Goal: Transaction & Acquisition: Purchase product/service

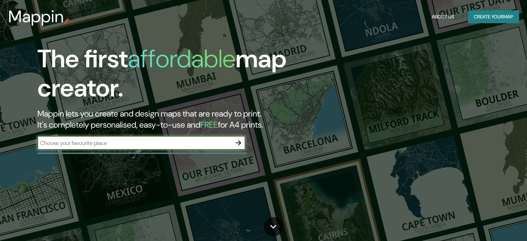
click at [147, 147] on input "text" at bounding box center [134, 143] width 194 height 8
type input "bogota"
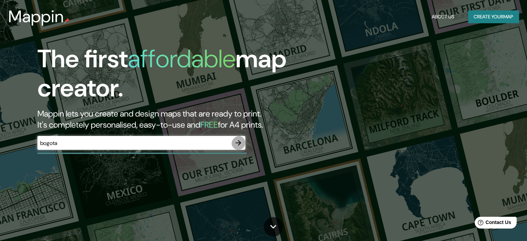
click at [242, 147] on icon "button" at bounding box center [238, 143] width 8 height 8
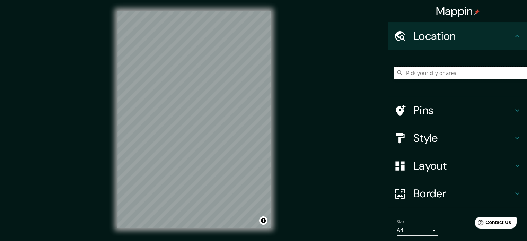
drag, startPoint x: 469, startPoint y: 81, endPoint x: 475, endPoint y: 88, distance: 9.6
click at [475, 88] on div at bounding box center [460, 72] width 133 height 35
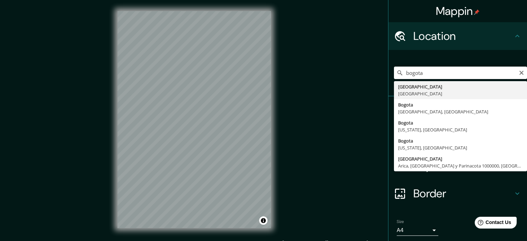
type input "Bogotá, Colombia"
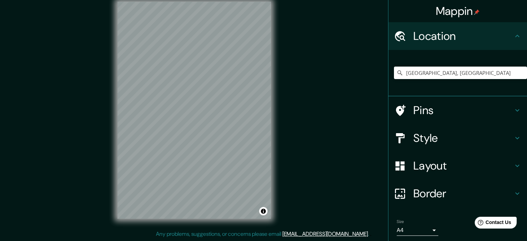
scroll to position [17, 0]
drag, startPoint x: 447, startPoint y: 81, endPoint x: 394, endPoint y: 79, distance: 52.4
click at [394, 79] on div "Bogotá, Colombia" at bounding box center [460, 73] width 133 height 12
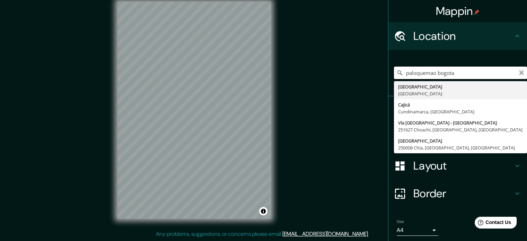
type input "paloquemao bogota"
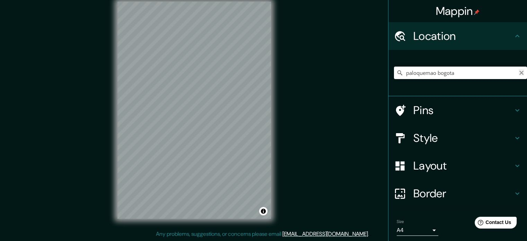
click at [520, 75] on icon "Clear" at bounding box center [522, 73] width 4 height 4
click at [513, 114] on icon at bounding box center [517, 110] width 8 height 8
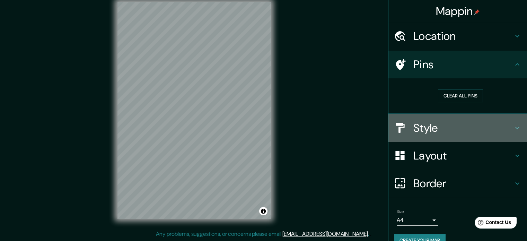
click at [509, 138] on div "Style" at bounding box center [458, 128] width 139 height 28
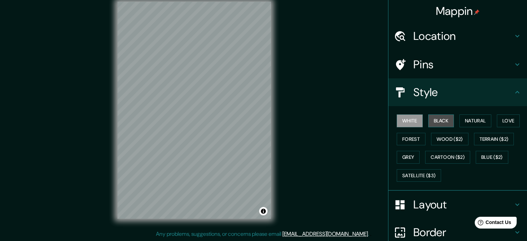
click at [433, 127] on button "Black" at bounding box center [441, 120] width 26 height 13
click at [399, 127] on button "White" at bounding box center [410, 120] width 26 height 13
click at [497, 127] on button "Love" at bounding box center [508, 120] width 23 height 13
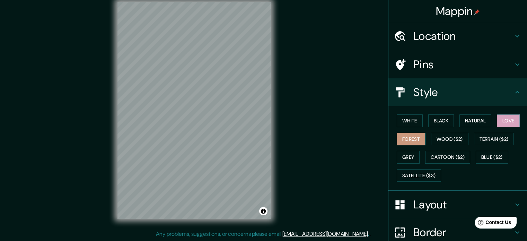
click at [426, 146] on button "Forest" at bounding box center [411, 139] width 29 height 13
click at [467, 146] on button "Wood ($2)" at bounding box center [449, 139] width 37 height 13
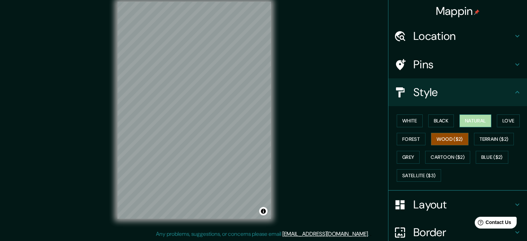
click at [474, 127] on button "Natural" at bounding box center [476, 120] width 32 height 13
click at [475, 152] on div "White Black Natural Love Forest Wood ($2) Terrain ($2) Grey Cartoon ($2) Blue (…" at bounding box center [460, 148] width 133 height 73
click at [469, 146] on button "Wood ($2)" at bounding box center [449, 139] width 37 height 13
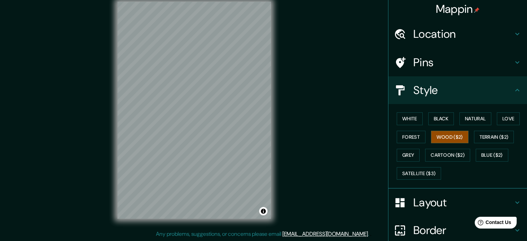
scroll to position [0, 0]
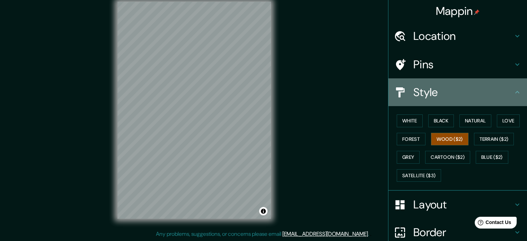
click at [494, 99] on h4 "Style" at bounding box center [464, 92] width 100 height 14
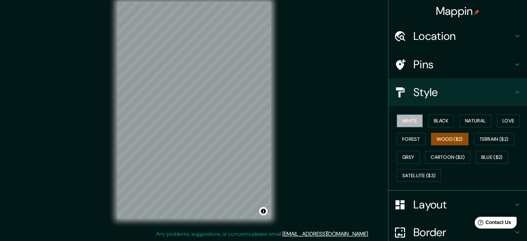
click at [414, 127] on button "White" at bounding box center [410, 120] width 26 height 13
click at [432, 127] on button "Black" at bounding box center [441, 120] width 26 height 13
click at [400, 127] on button "White" at bounding box center [410, 120] width 26 height 13
click at [497, 127] on button "Love" at bounding box center [508, 120] width 23 height 13
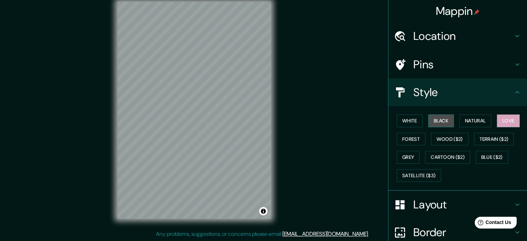
click at [448, 127] on button "Black" at bounding box center [441, 120] width 26 height 13
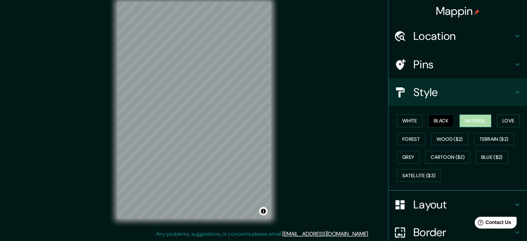
click at [480, 127] on button "Natural" at bounding box center [476, 120] width 32 height 13
click at [426, 146] on button "Forest" at bounding box center [411, 139] width 29 height 13
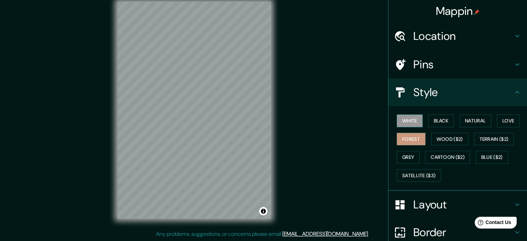
click at [402, 127] on button "White" at bounding box center [410, 120] width 26 height 13
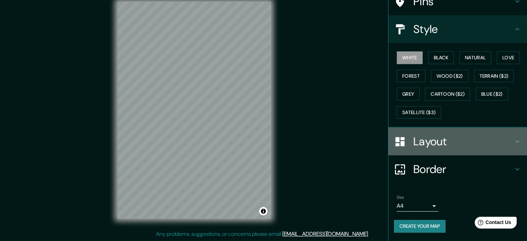
click at [478, 135] on h4 "Layout" at bounding box center [464, 142] width 100 height 14
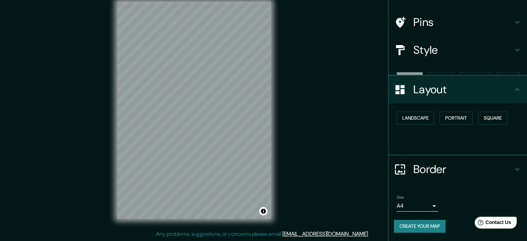
scroll to position [65, 0]
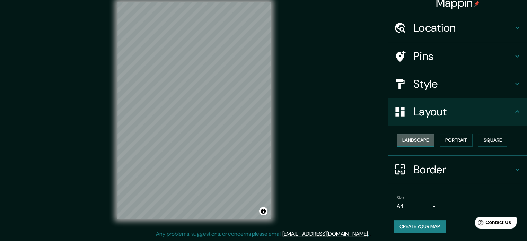
click at [420, 134] on button "Landscape" at bounding box center [415, 140] width 37 height 13
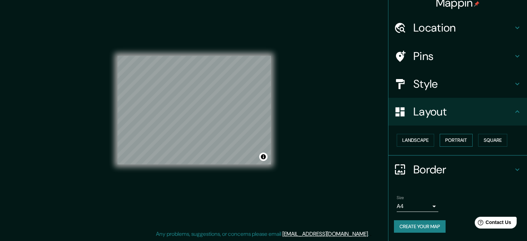
click at [459, 134] on button "Portrait" at bounding box center [456, 140] width 33 height 13
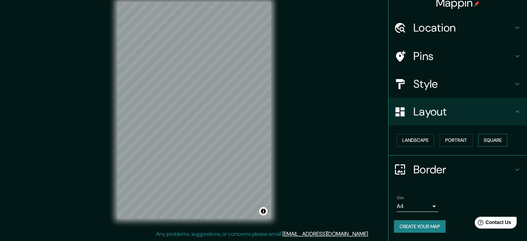
click at [478, 134] on button "Square" at bounding box center [492, 140] width 29 height 13
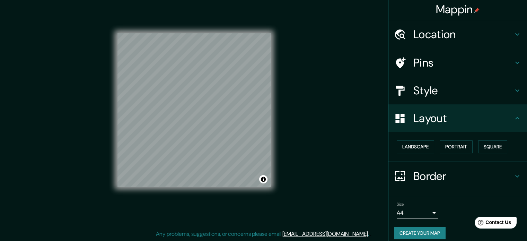
scroll to position [0, 0]
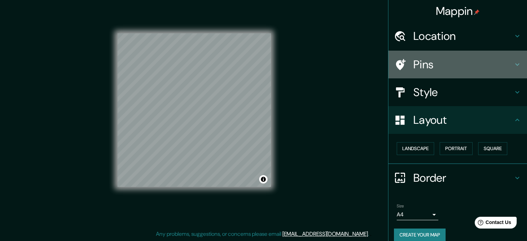
click at [513, 69] on icon at bounding box center [517, 64] width 8 height 8
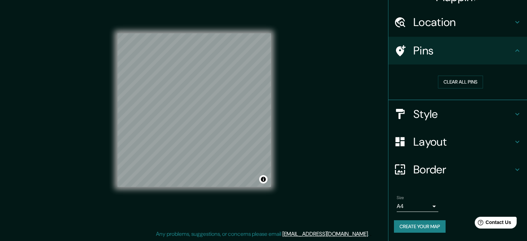
scroll to position [51, 0]
click at [416, 223] on button "Create your map" at bounding box center [420, 226] width 52 height 13
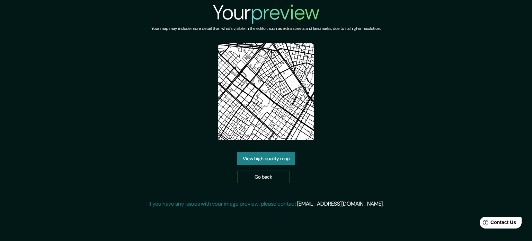
click at [321, 121] on div "Your preview Your map may include more detail than what's visible in the editor…" at bounding box center [266, 107] width 235 height 214
click at [256, 165] on link "View high quality map" at bounding box center [266, 158] width 58 height 13
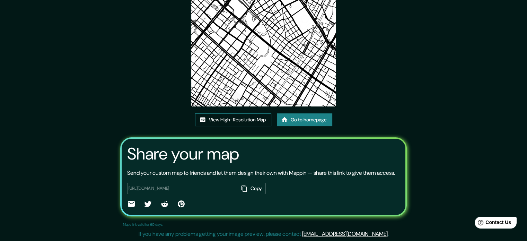
scroll to position [112, 0]
click at [253, 113] on link "View High-Resolution Map" at bounding box center [233, 119] width 76 height 13
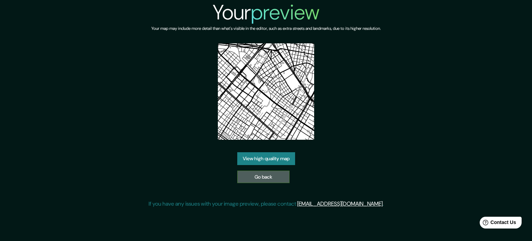
click at [268, 183] on link "Go back" at bounding box center [263, 177] width 52 height 13
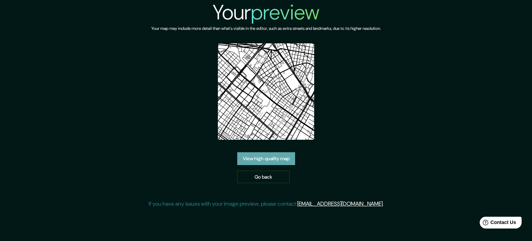
click at [266, 165] on link "View high quality map" at bounding box center [266, 158] width 58 height 13
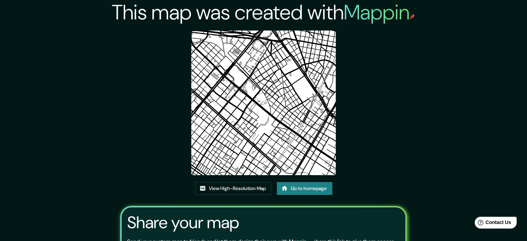
drag, startPoint x: 286, startPoint y: 124, endPoint x: 207, endPoint y: 152, distance: 83.8
click at [207, 152] on img at bounding box center [263, 103] width 145 height 145
click at [298, 195] on link "Go to homepage" at bounding box center [304, 188] width 55 height 13
click at [231, 195] on link "View High-Resolution Map" at bounding box center [233, 188] width 76 height 13
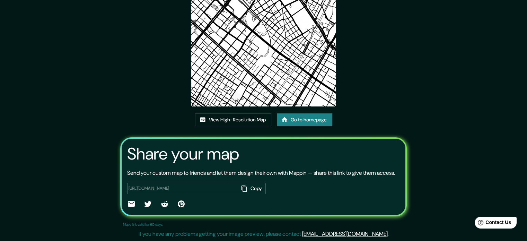
scroll to position [112, 0]
click at [239, 183] on button "Copy" at bounding box center [252, 188] width 27 height 11
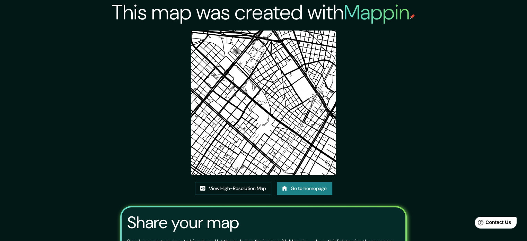
scroll to position [0, 0]
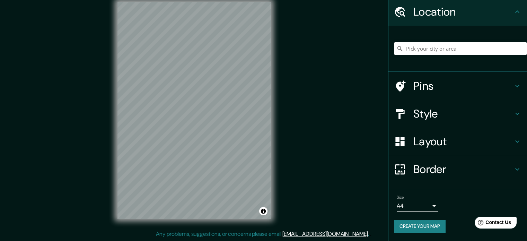
scroll to position [17, 0]
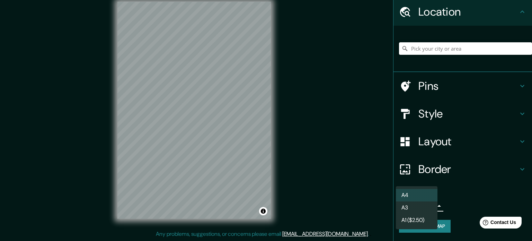
click at [424, 203] on body "Mappin Location Pins Style Layout Border Choose a border. Hint : you can make l…" at bounding box center [266, 111] width 532 height 241
click at [412, 198] on li "A4" at bounding box center [417, 195] width 42 height 12
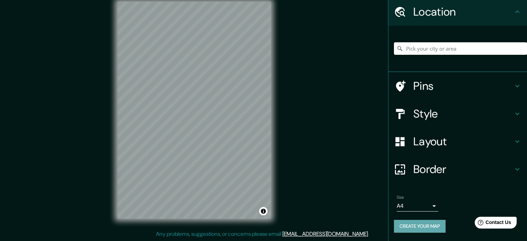
click at [430, 222] on button "Create your map" at bounding box center [420, 226] width 52 height 13
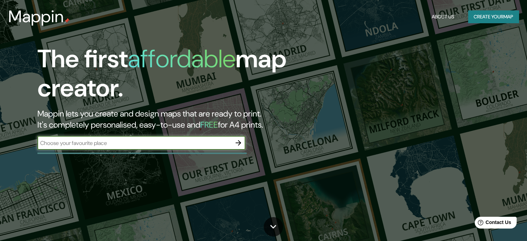
scroll to position [173, 0]
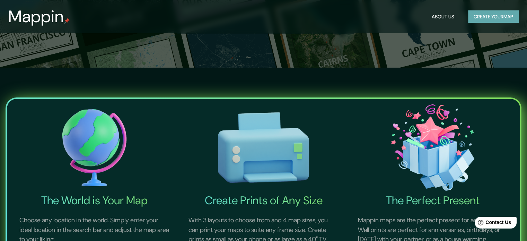
click at [468, 15] on button "Create your map" at bounding box center [493, 16] width 51 height 13
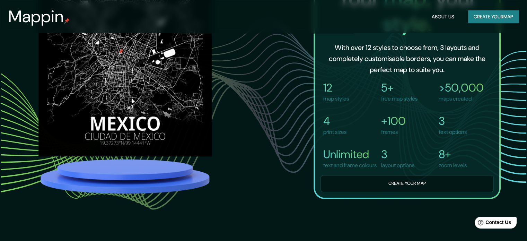
scroll to position [485, 0]
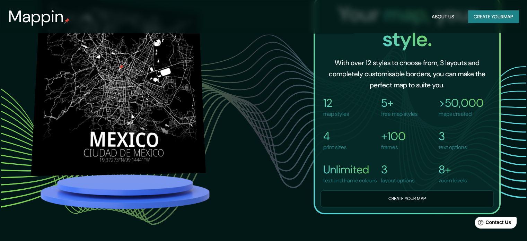
click at [199, 86] on div at bounding box center [194, 93] width 24 height 164
